Goal: Navigation & Orientation: Understand site structure

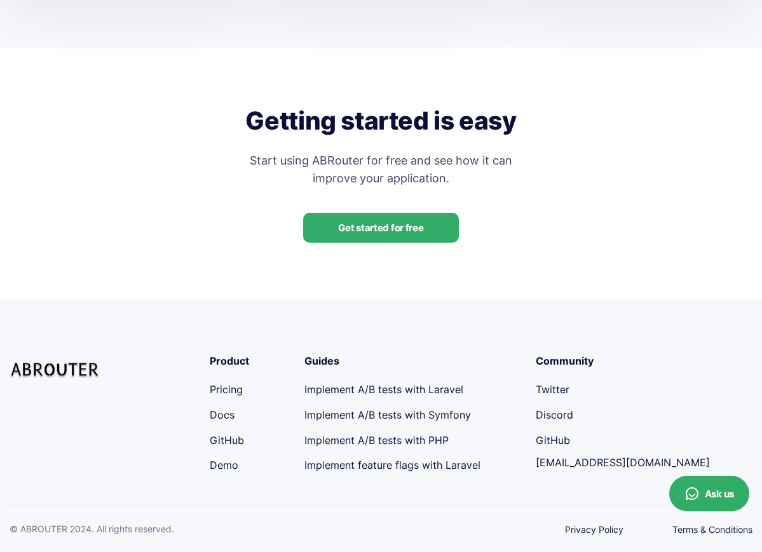
scroll to position [2604, 0]
click at [236, 392] on link "Pricing" at bounding box center [226, 389] width 33 height 13
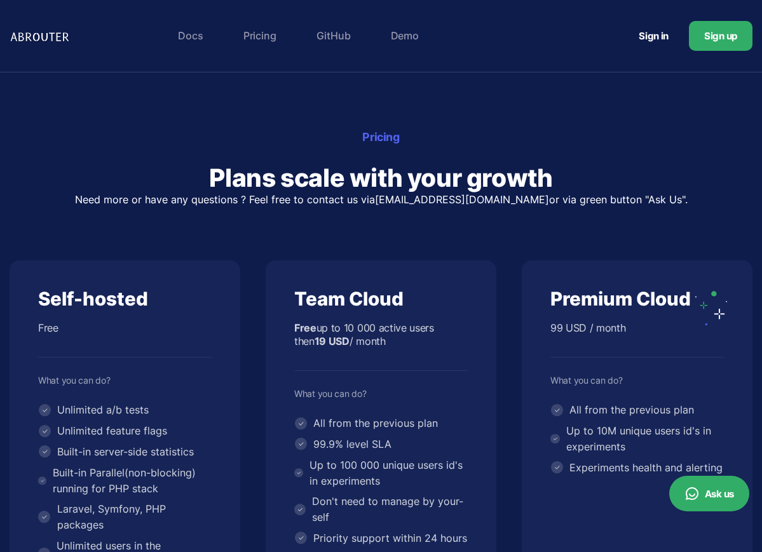
click at [192, 45] on link "Docs" at bounding box center [190, 35] width 37 height 25
click at [397, 35] on link "Demo" at bounding box center [404, 35] width 41 height 25
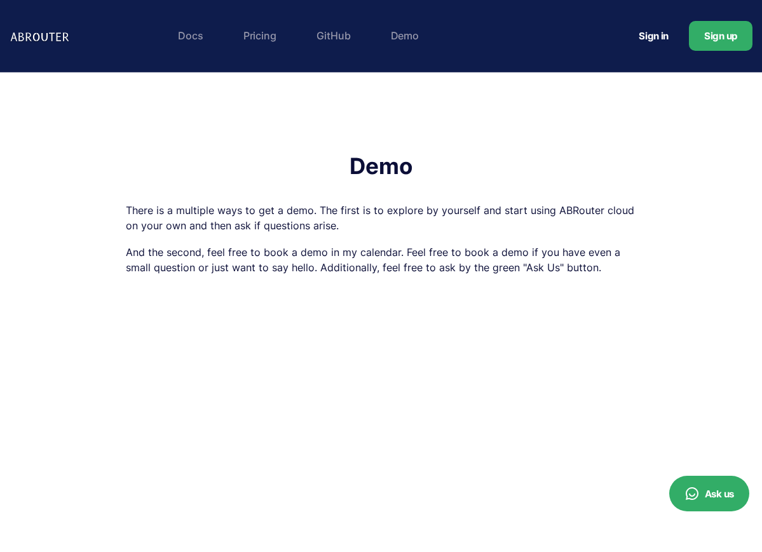
click at [178, 40] on link "Docs" at bounding box center [190, 35] width 37 height 25
click at [36, 41] on img at bounding box center [41, 36] width 63 height 20
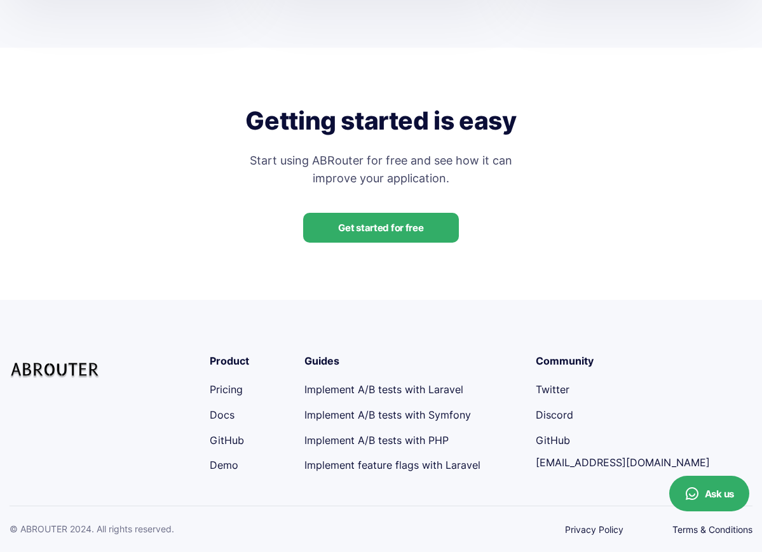
scroll to position [2604, 0]
